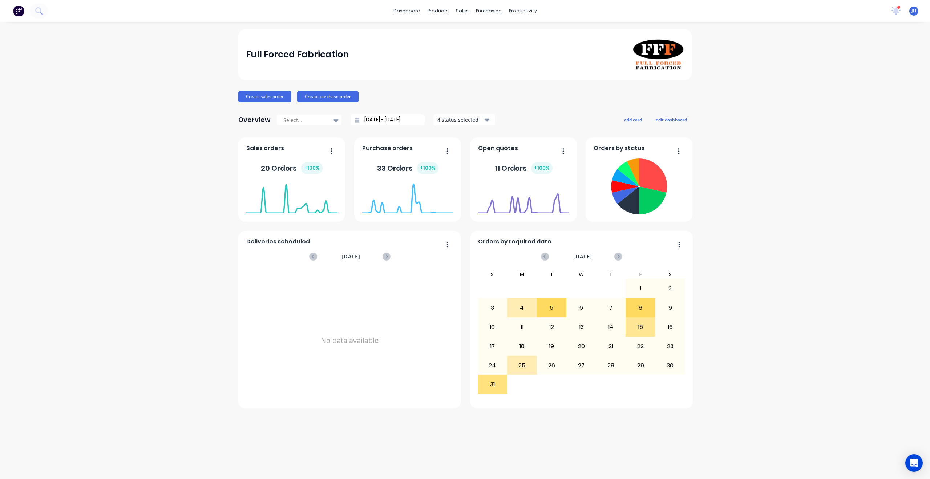
click at [896, 8] on icon at bounding box center [896, 10] width 7 height 7
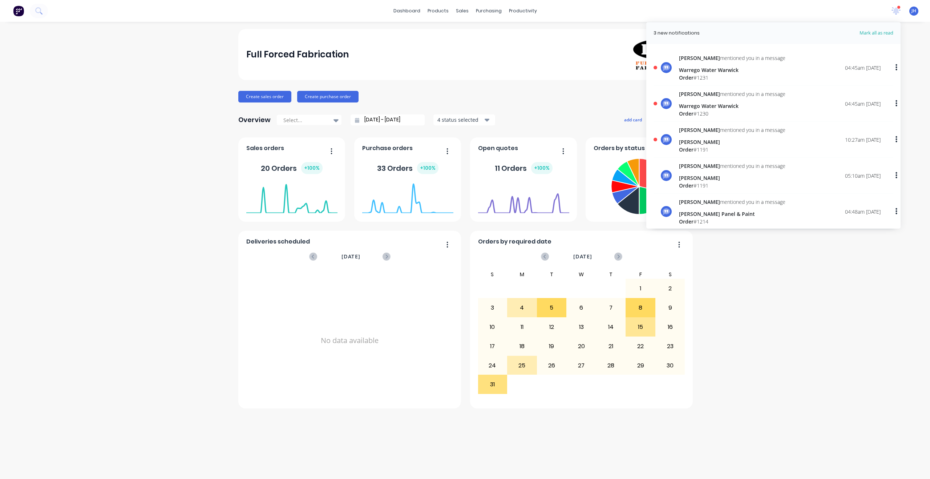
click at [712, 71] on div "Warrego Water Warwick" at bounding box center [732, 70] width 106 height 8
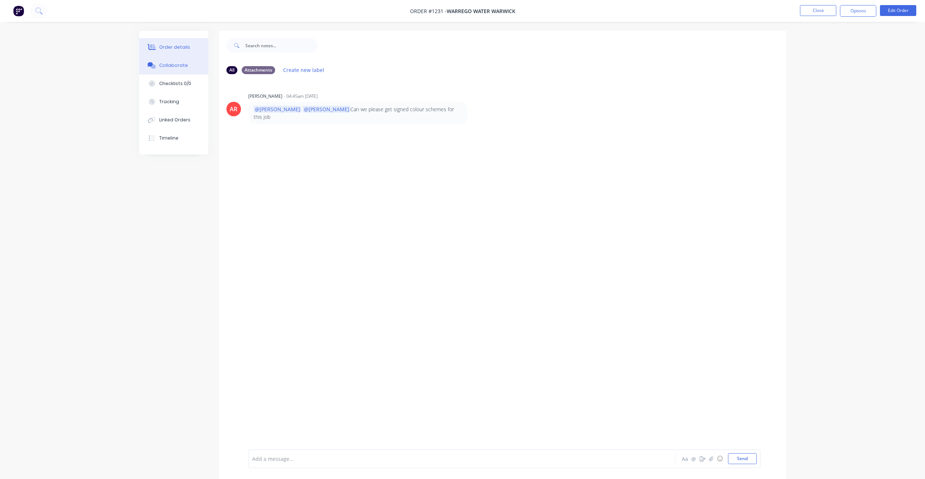
click at [164, 47] on div "Order details" at bounding box center [174, 47] width 31 height 7
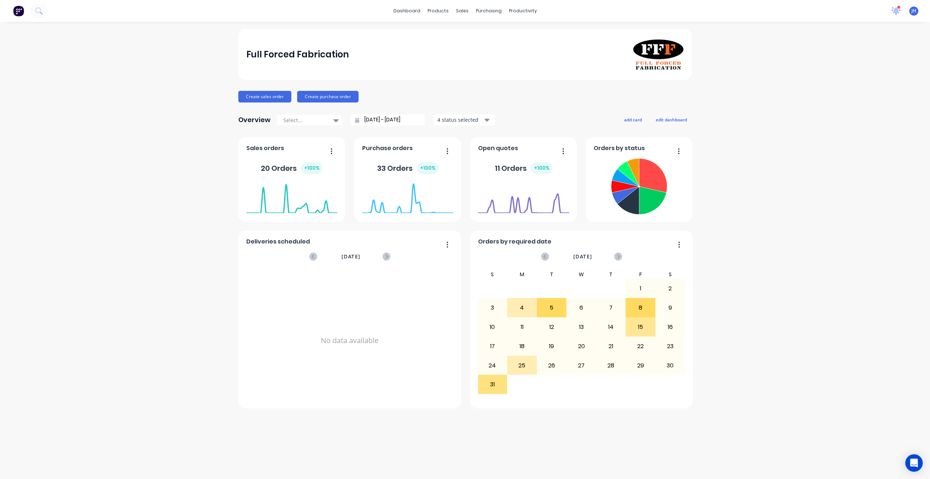
click at [896, 9] on icon at bounding box center [896, 10] width 7 height 6
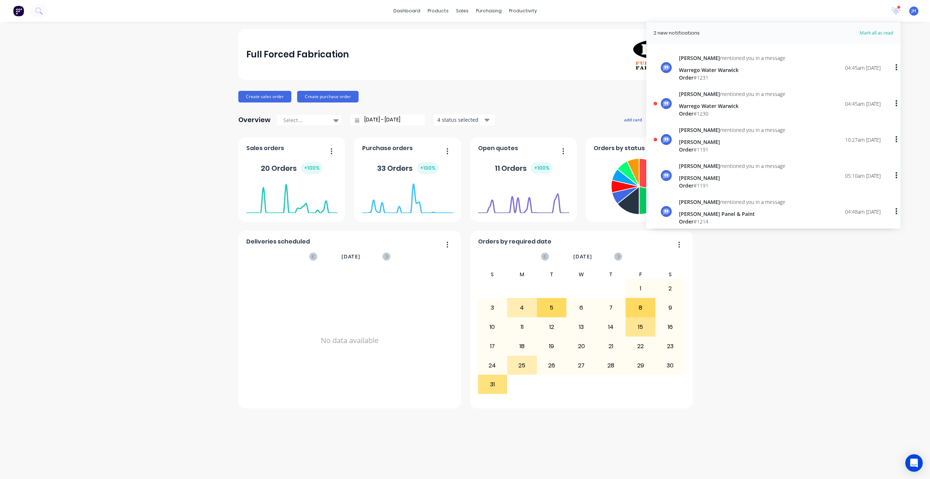
click at [689, 144] on div "[PERSON_NAME]" at bounding box center [732, 142] width 106 height 8
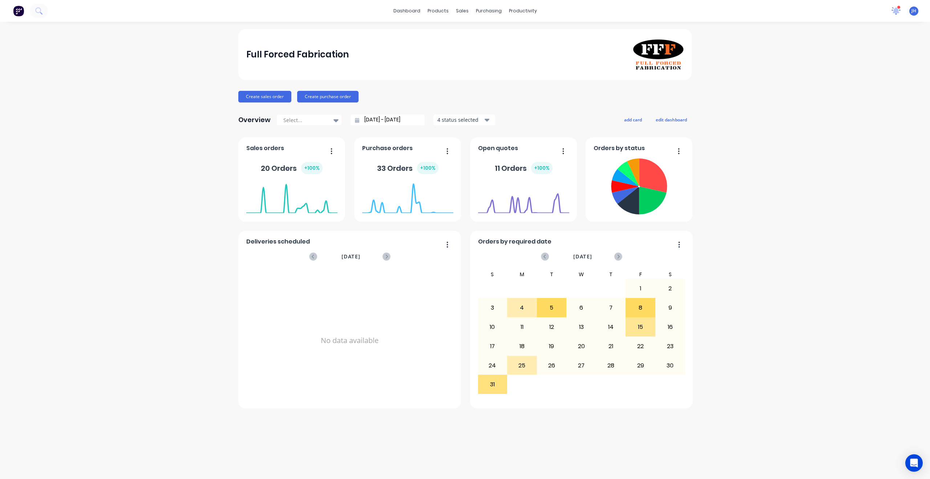
click at [898, 11] on icon at bounding box center [896, 11] width 10 height 8
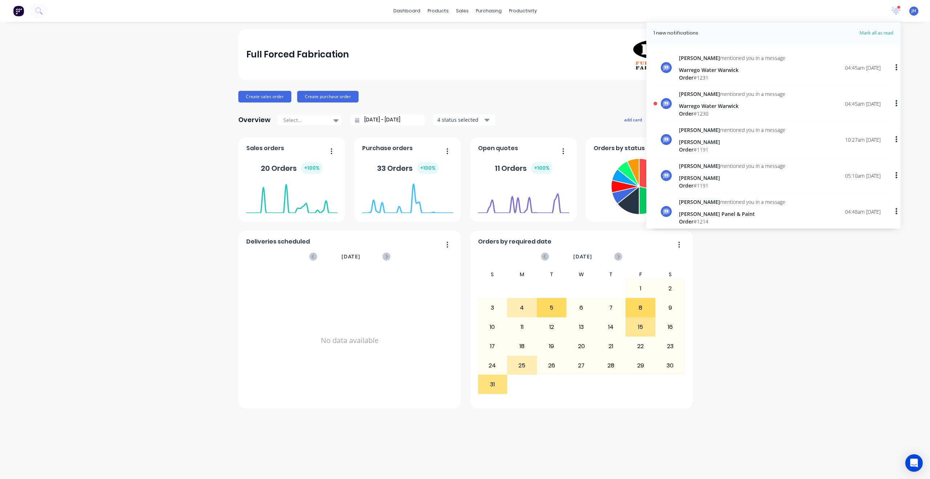
click at [707, 112] on div "Order # 1230" at bounding box center [732, 114] width 106 height 8
